Goal: Navigation & Orientation: Find specific page/section

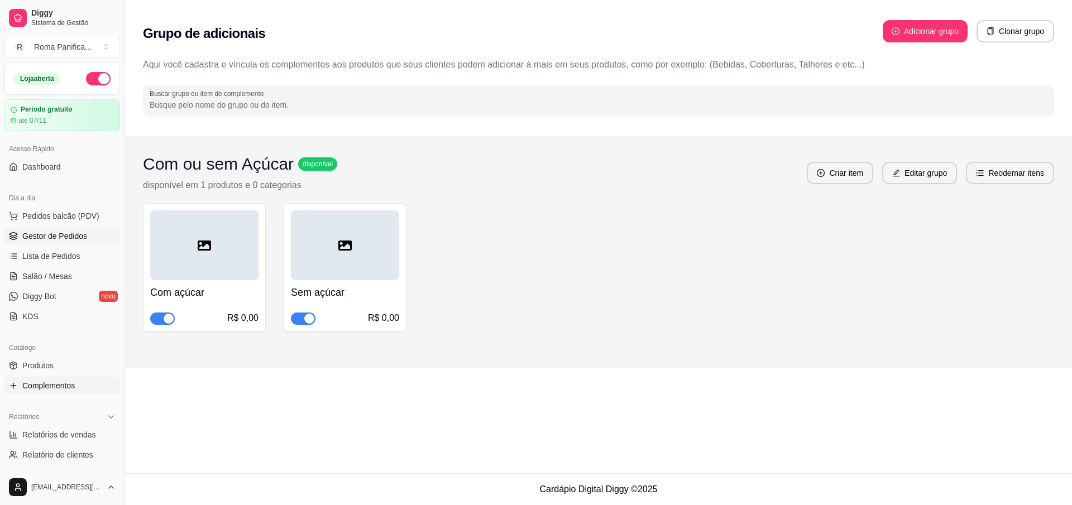
click at [49, 239] on span "Gestor de Pedidos" at bounding box center [54, 235] width 65 height 11
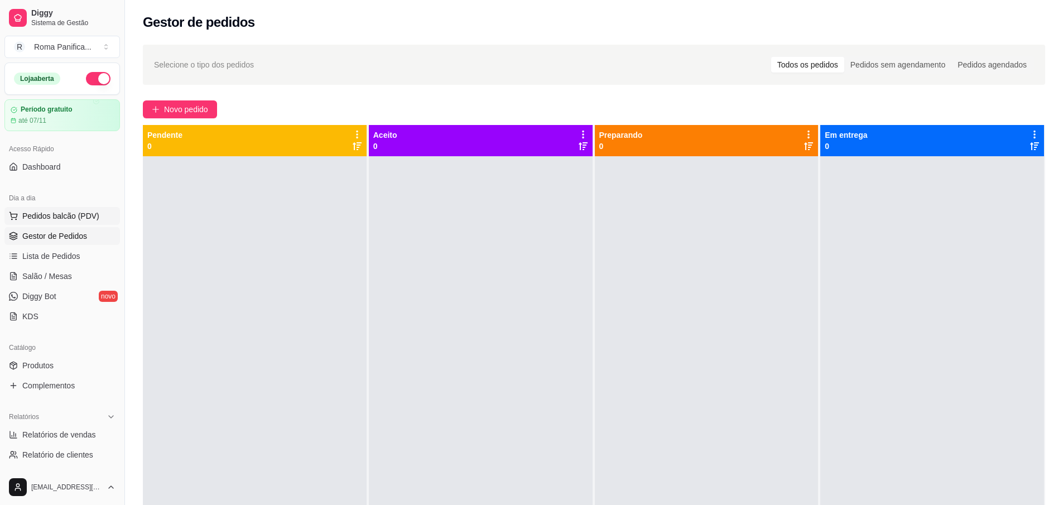
click at [69, 214] on span "Pedidos balcão (PDV)" at bounding box center [60, 215] width 77 height 11
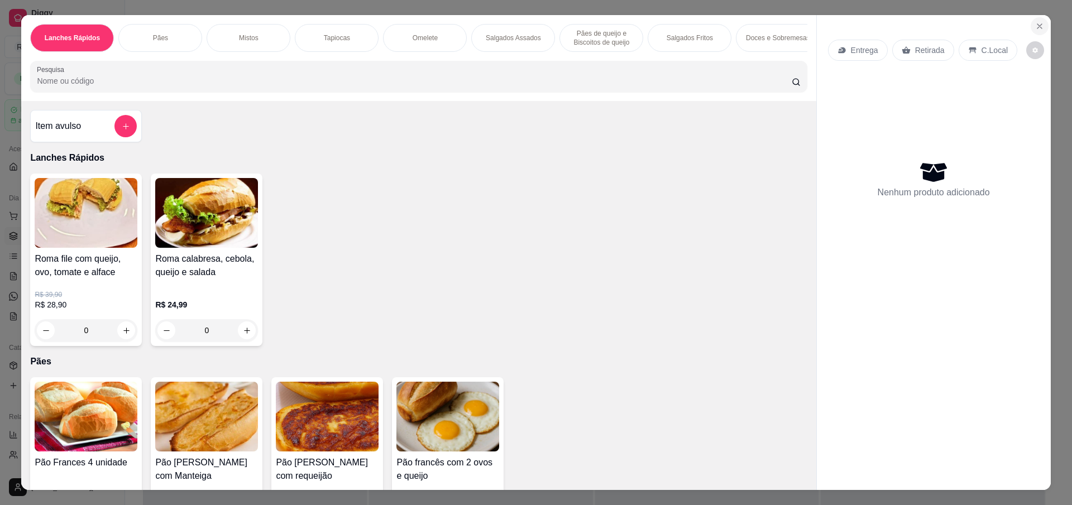
click at [1035, 30] on icon "Close" at bounding box center [1039, 26] width 9 height 9
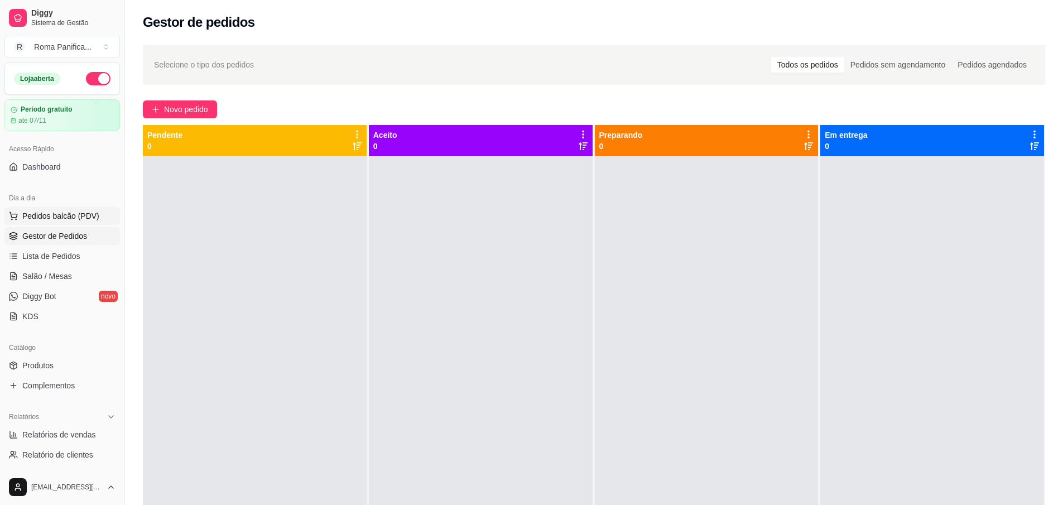
click at [55, 220] on span "Pedidos balcão (PDV)" at bounding box center [60, 215] width 77 height 11
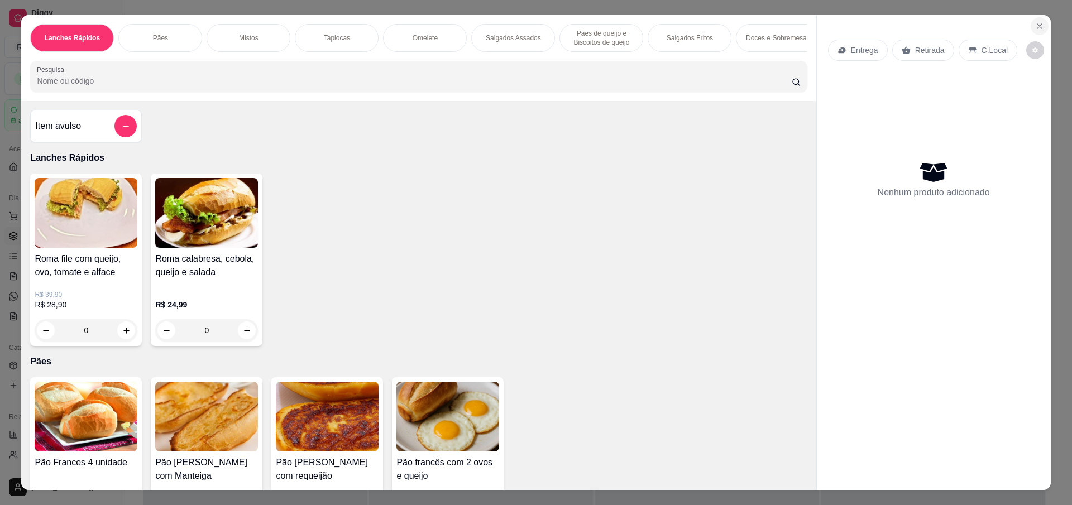
click at [1037, 27] on icon "Close" at bounding box center [1039, 26] width 4 height 4
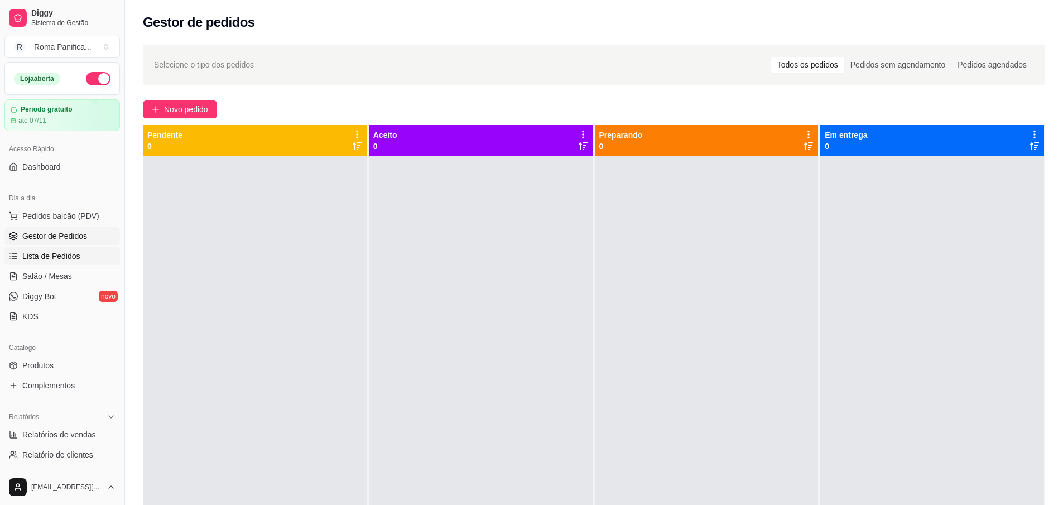
click at [57, 258] on span "Lista de Pedidos" at bounding box center [51, 256] width 58 height 11
